Goal: Information Seeking & Learning: Learn about a topic

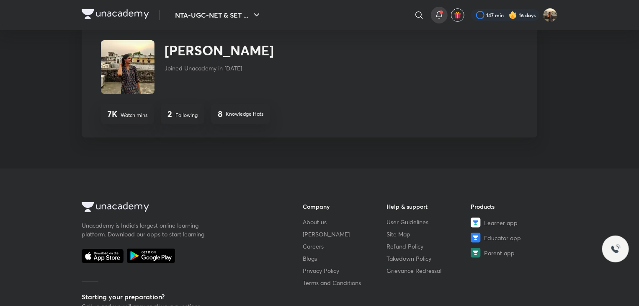
click at [439, 15] on icon at bounding box center [439, 15] width 10 height 10
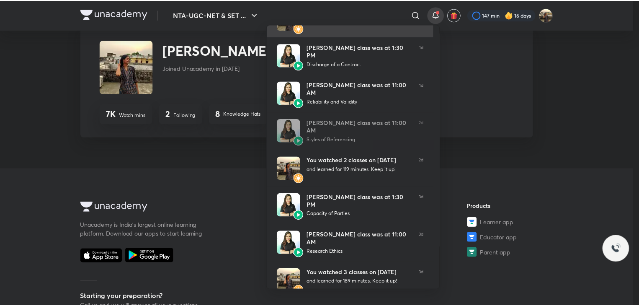
scroll to position [100, 0]
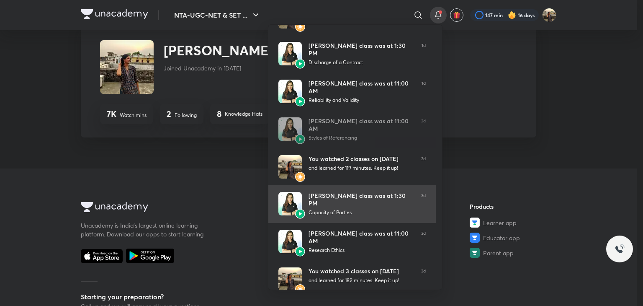
click at [369, 193] on div "Niharika Bhagtani’s class was at 1:30 PM" at bounding box center [362, 199] width 106 height 15
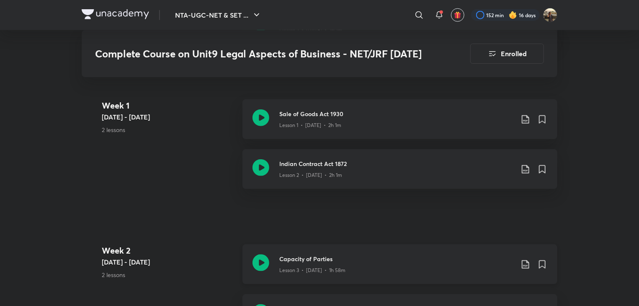
click at [266, 262] on icon at bounding box center [260, 262] width 17 height 17
